Goal: Information Seeking & Learning: Learn about a topic

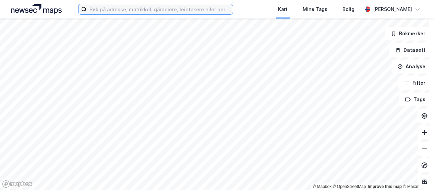
click at [129, 11] on input at bounding box center [160, 9] width 146 height 10
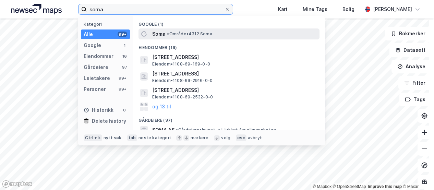
type input "soma"
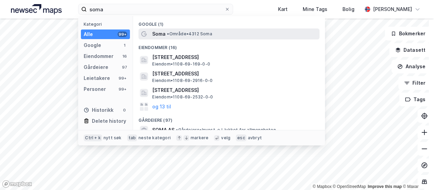
click at [161, 34] on span "Soma" at bounding box center [158, 34] width 13 height 8
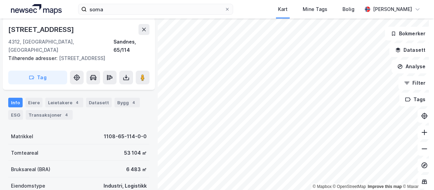
scroll to position [69, 0]
